Goal: Find specific page/section: Find specific page/section

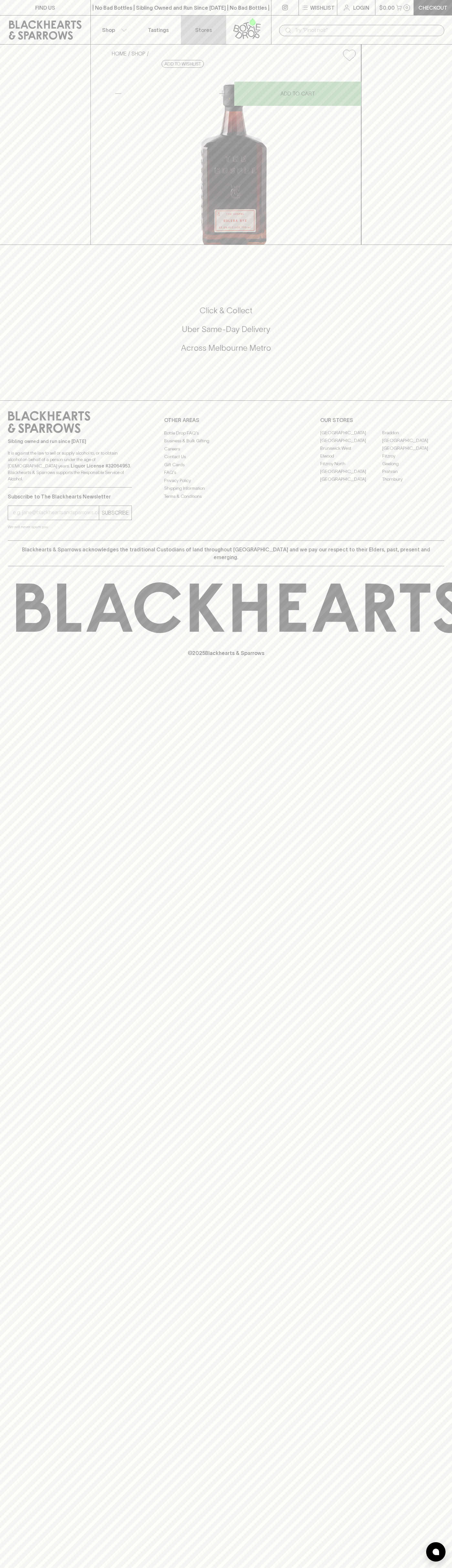
click at [224, 29] on link "Stores" at bounding box center [203, 29] width 45 height 29
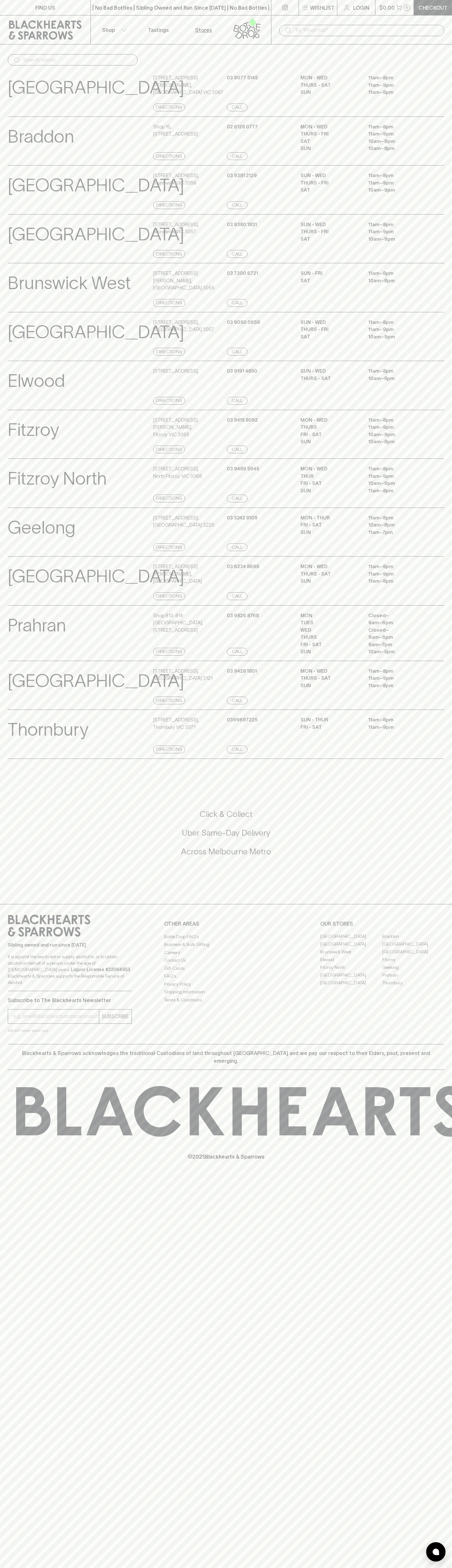
click at [450, 874] on div "FIND US | No Bad Bottles | Sibling Owned and Run Since [DATE] | No Bad Bottles …" at bounding box center [226, 784] width 452 height 1568
click at [433, 1567] on html "FIND US | No Bad Bottles | Sibling Owned and Run Since [DATE] | No Bad Bottles …" at bounding box center [226, 784] width 452 height 1568
click at [29, 281] on p "Brunswick West" at bounding box center [69, 283] width 123 height 27
